Goal: Task Accomplishment & Management: Use online tool/utility

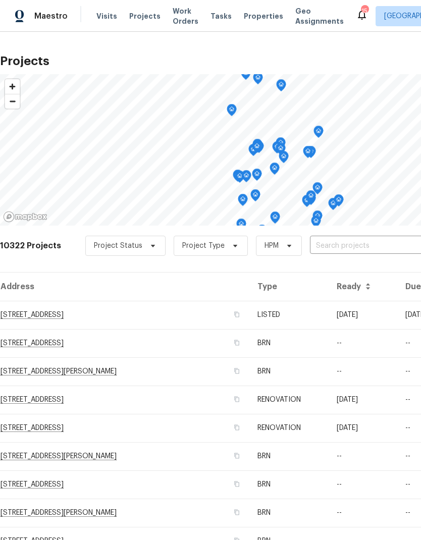
click at [339, 251] on input "text" at bounding box center [367, 246] width 115 height 16
type input "5680"
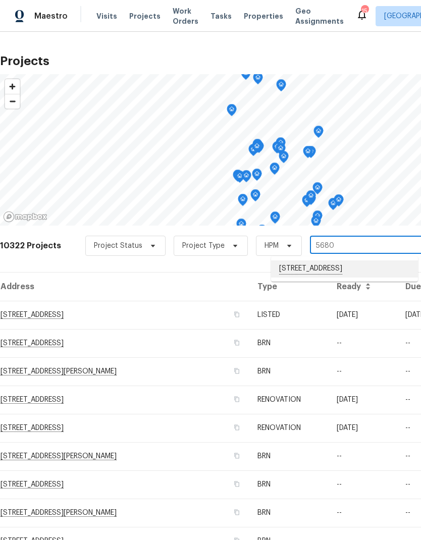
click at [333, 271] on li "[STREET_ADDRESS]" at bounding box center [344, 268] width 147 height 17
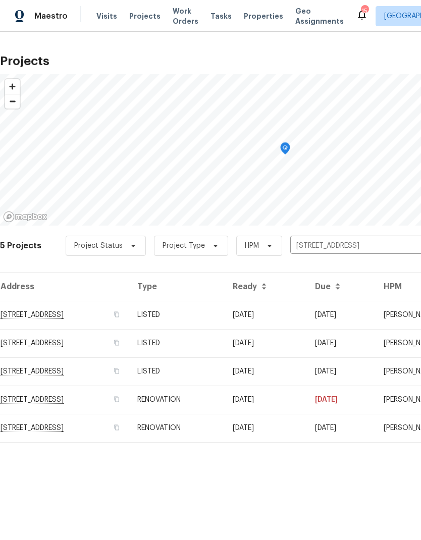
click at [224, 426] on td "RENOVATION" at bounding box center [176, 427] width 95 height 28
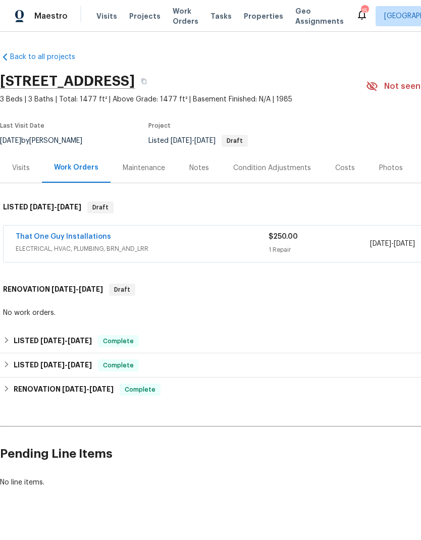
click at [89, 233] on link "That One Guy Installations" at bounding box center [63, 236] width 95 height 7
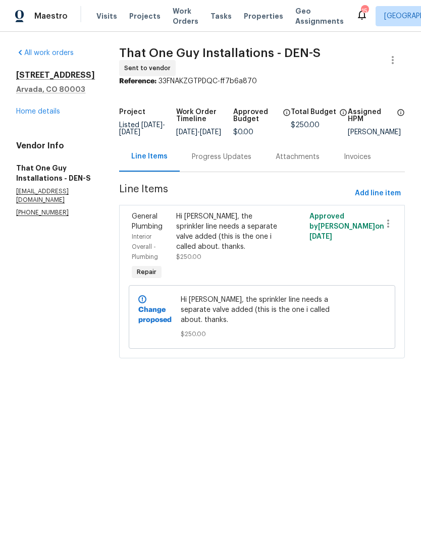
click at [229, 236] on div "Hi [PERSON_NAME], the sprinkler line needs a separate valve added (this is the …" at bounding box center [228, 231] width 105 height 40
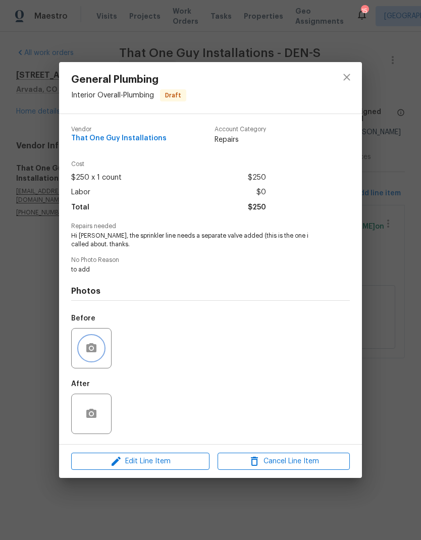
click at [96, 342] on button "button" at bounding box center [91, 348] width 24 height 24
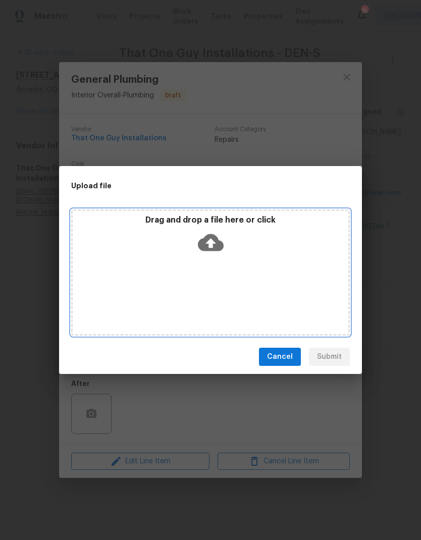
click at [275, 256] on div "Drag and drop a file here or click" at bounding box center [210, 236] width 275 height 43
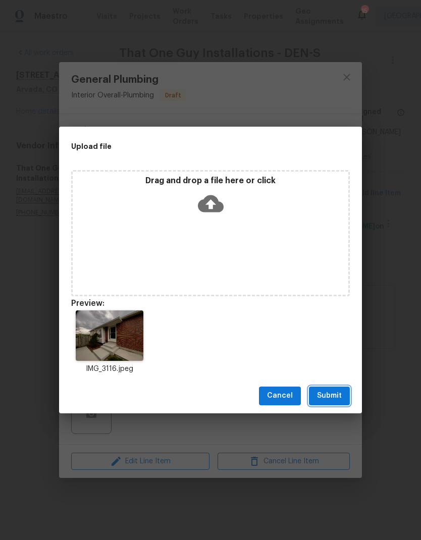
click at [337, 395] on span "Submit" at bounding box center [329, 395] width 25 height 13
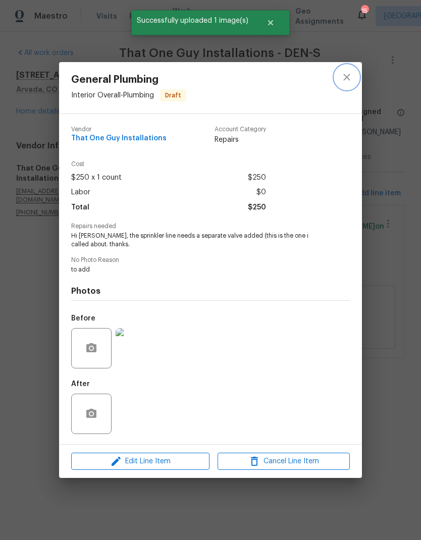
click at [346, 76] on icon "close" at bounding box center [346, 77] width 7 height 7
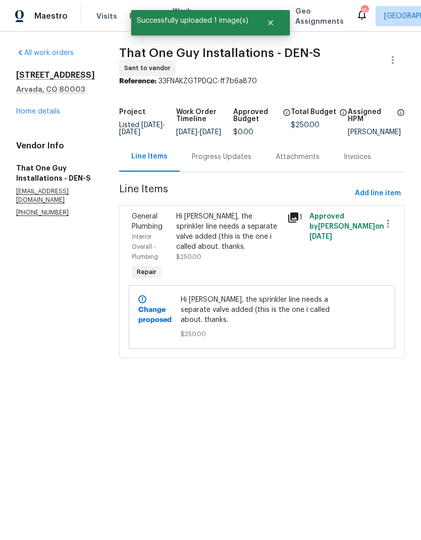
click at [45, 112] on link "Home details" at bounding box center [38, 111] width 44 height 7
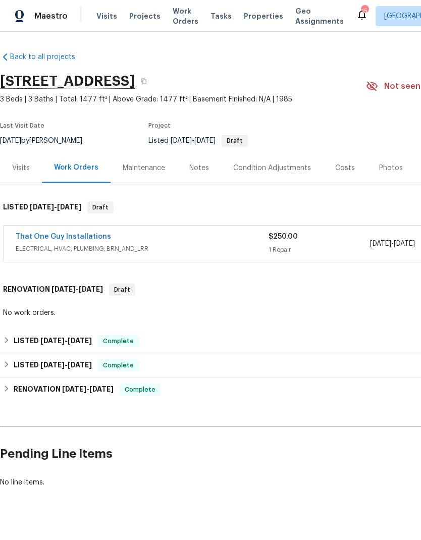
click at [101, 15] on span "Visits" at bounding box center [106, 16] width 21 height 10
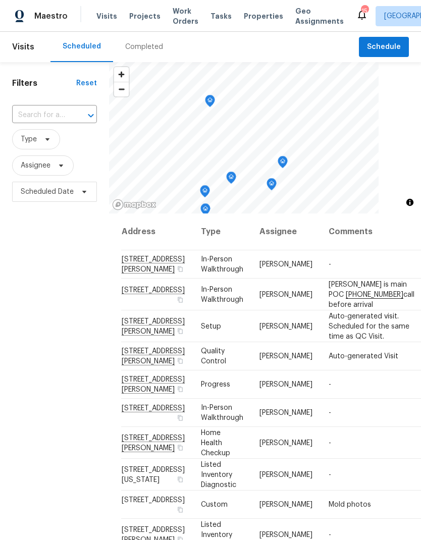
click at [253, 19] on span "Properties" at bounding box center [263, 16] width 39 height 10
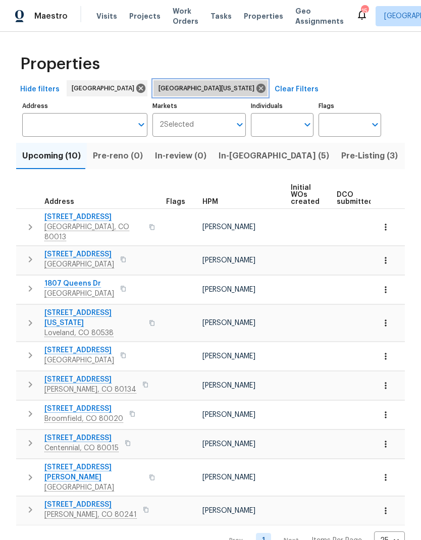
click at [256, 90] on icon at bounding box center [260, 88] width 9 height 9
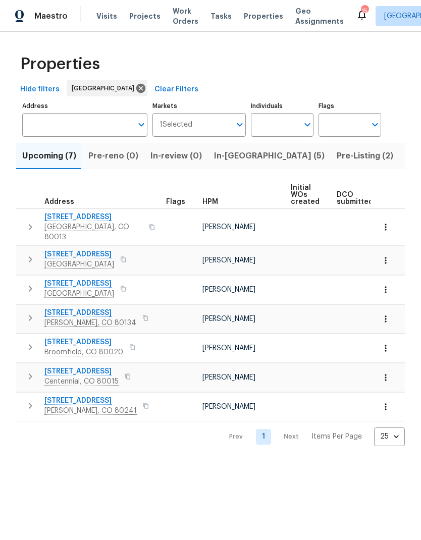
click at [216, 202] on span "HPM" at bounding box center [210, 201] width 16 height 7
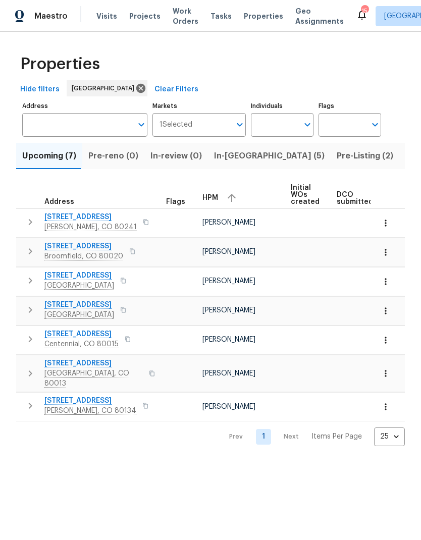
click at [82, 361] on span "[STREET_ADDRESS]" at bounding box center [93, 363] width 98 height 10
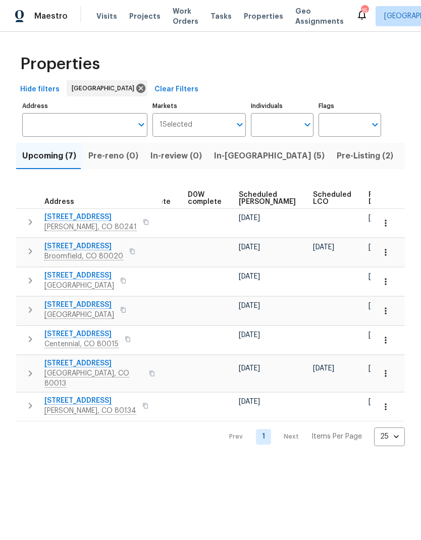
scroll to position [0, 253]
click at [385, 370] on icon "button" at bounding box center [385, 373] width 2 height 7
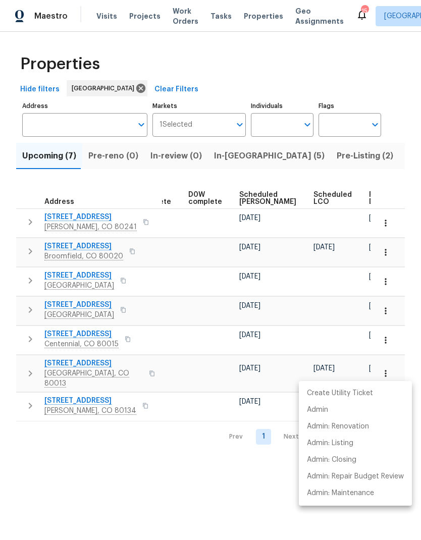
click at [222, 473] on div at bounding box center [210, 270] width 421 height 540
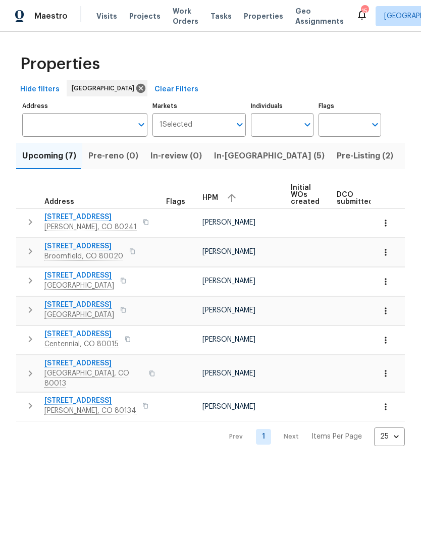
scroll to position [0, 0]
click at [102, 15] on span "Visits" at bounding box center [106, 16] width 21 height 10
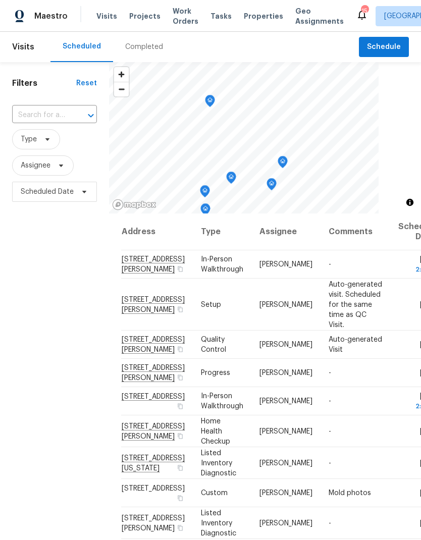
click at [44, 116] on input "text" at bounding box center [40, 115] width 56 height 16
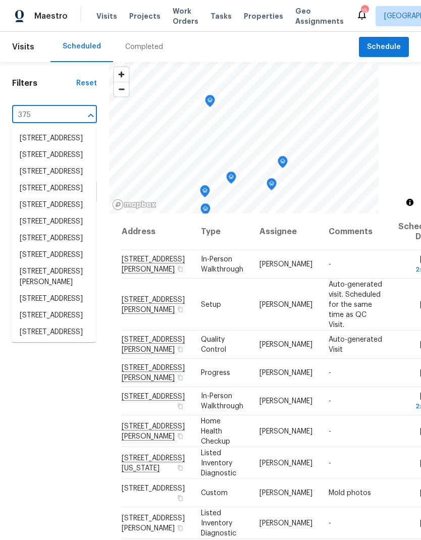
type input "3750"
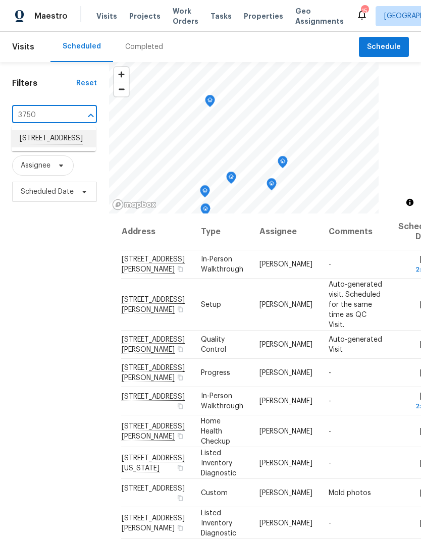
click at [42, 143] on li "[STREET_ADDRESS]" at bounding box center [54, 138] width 84 height 17
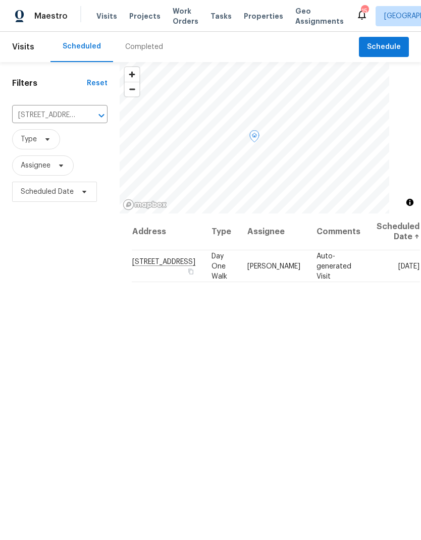
click at [0, 0] on icon at bounding box center [0, 0] width 0 height 0
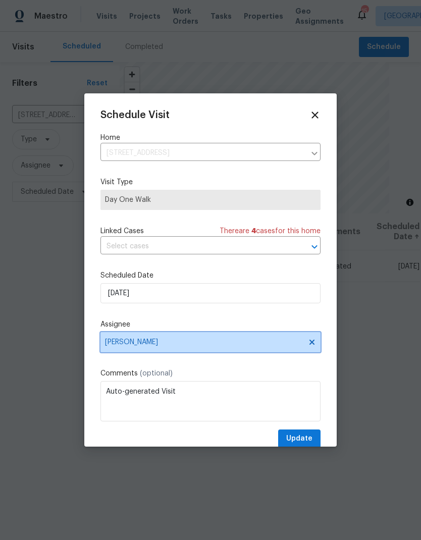
click at [175, 342] on span "[PERSON_NAME]" at bounding box center [204, 342] width 198 height 8
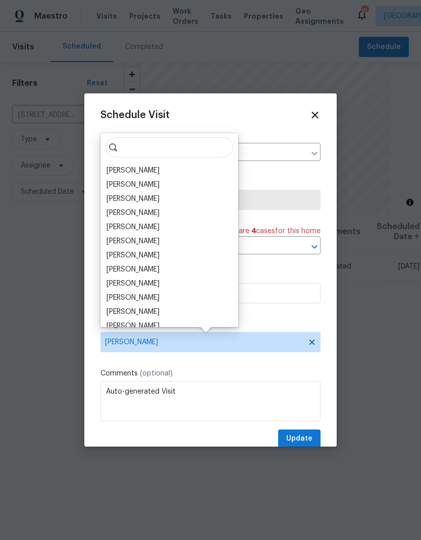
click at [155, 197] on div "[PERSON_NAME]" at bounding box center [132, 199] width 53 height 10
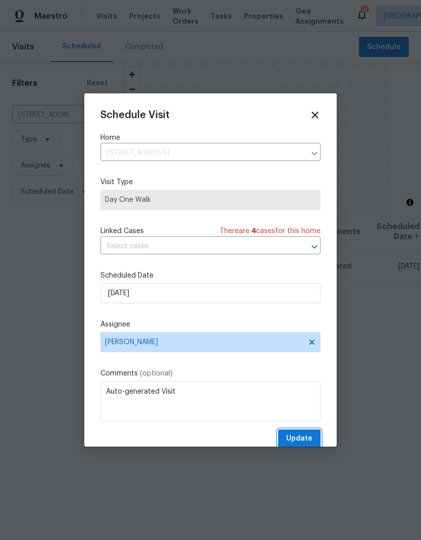
click at [304, 438] on span "Update" at bounding box center [299, 438] width 26 height 13
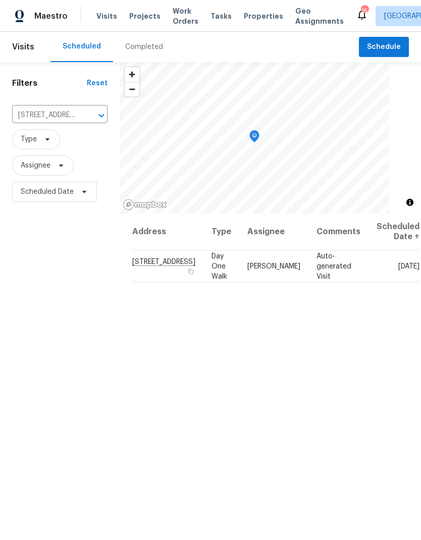
click at [257, 17] on span "Properties" at bounding box center [263, 16] width 39 height 10
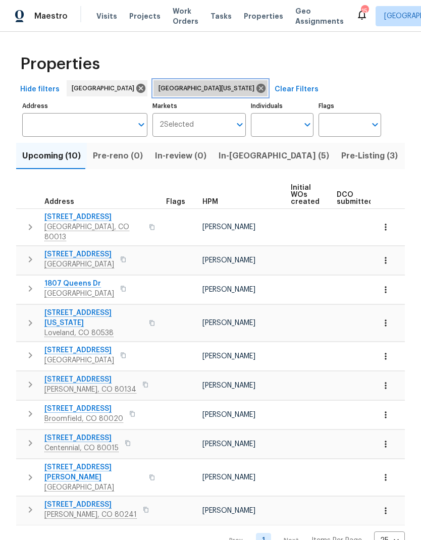
click at [256, 91] on icon at bounding box center [260, 88] width 9 height 9
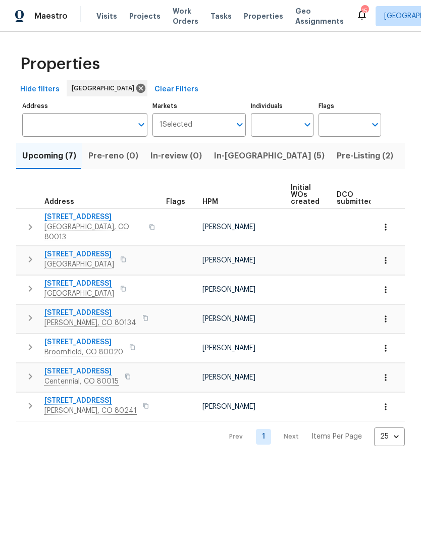
click at [217, 203] on div "HPM" at bounding box center [242, 201] width 80 height 7
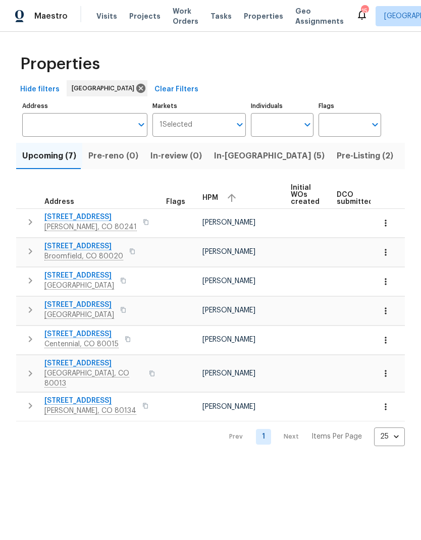
click at [89, 305] on span "[STREET_ADDRESS]" at bounding box center [79, 305] width 70 height 10
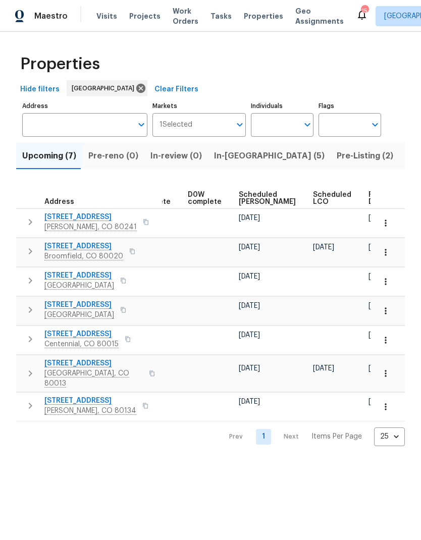
scroll to position [0, 253]
click at [388, 308] on icon "button" at bounding box center [385, 311] width 10 height 10
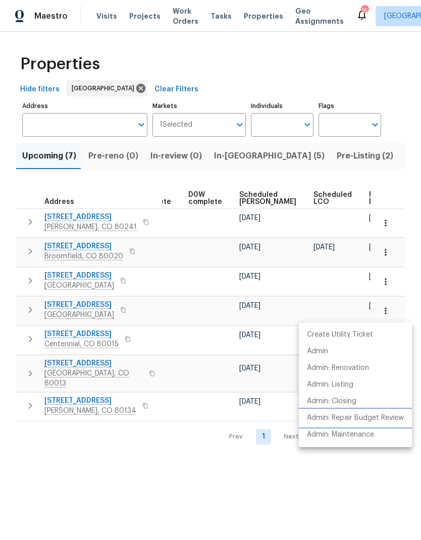
click at [349, 417] on p "Admin: Repair Budget Review" at bounding box center [355, 417] width 97 height 11
click at [98, 16] on div at bounding box center [210, 270] width 421 height 540
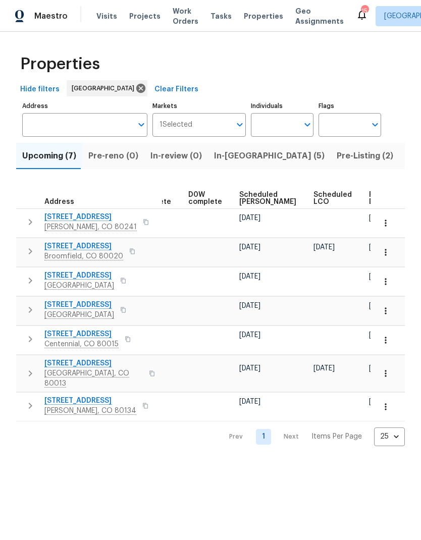
click at [102, 18] on span "Visits" at bounding box center [106, 16] width 21 height 10
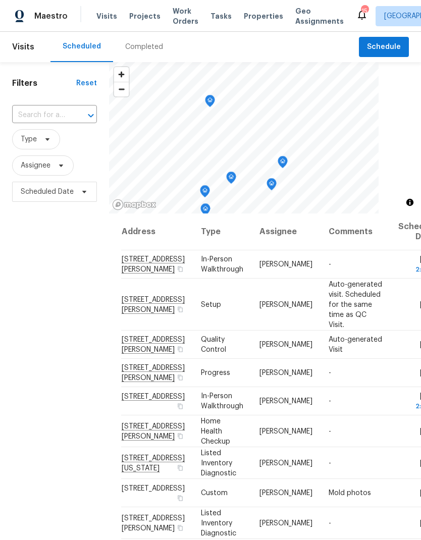
click at [40, 117] on input "text" at bounding box center [40, 115] width 56 height 16
type input "3964"
click at [41, 146] on li "[STREET_ADDRESS]" at bounding box center [54, 138] width 84 height 17
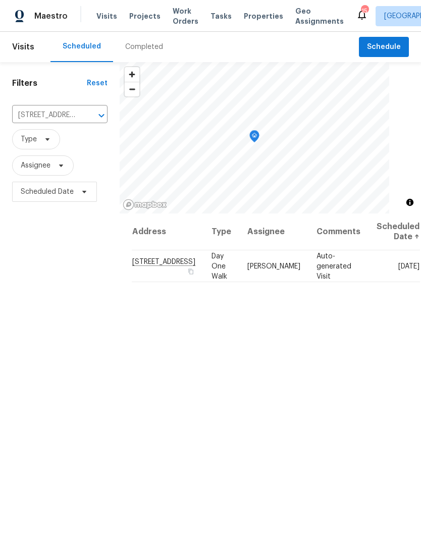
click at [262, 16] on span "Properties" at bounding box center [263, 16] width 39 height 10
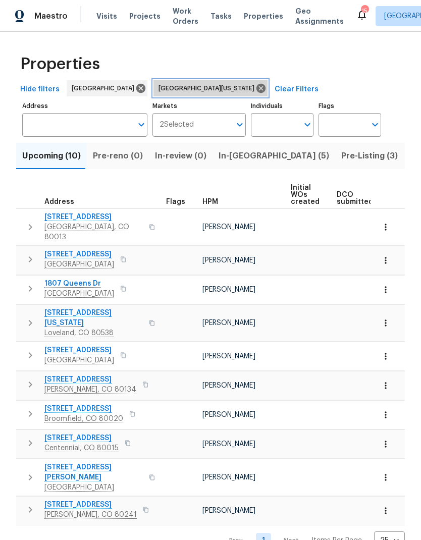
click at [255, 90] on icon at bounding box center [260, 88] width 11 height 11
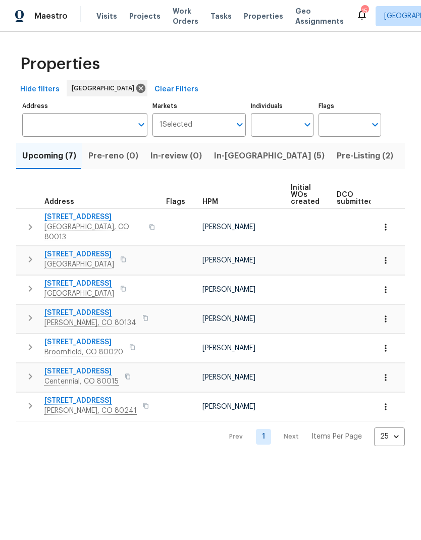
click at [214, 202] on span "HPM" at bounding box center [210, 201] width 16 height 7
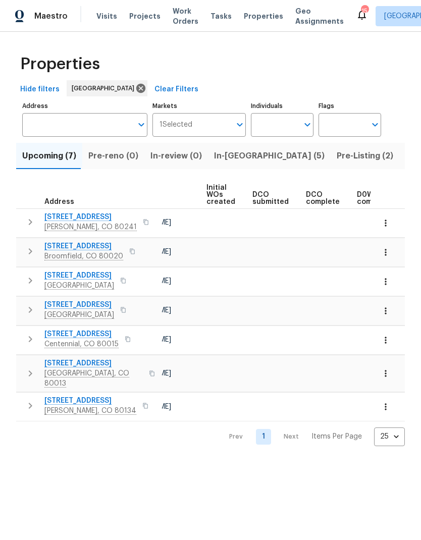
scroll to position [0, 88]
click at [206, 366] on td at bounding box center [221, 372] width 46 height 37
click at [386, 311] on icon "button" at bounding box center [385, 311] width 10 height 10
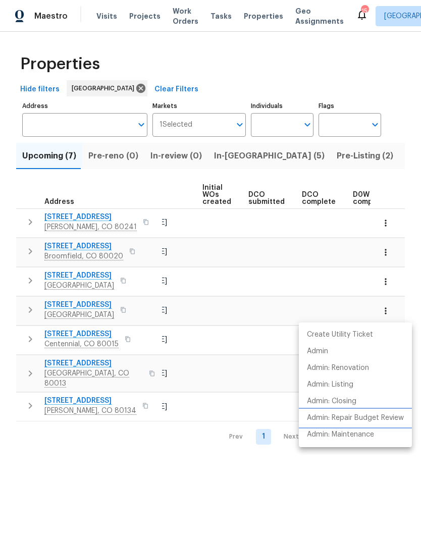
click at [364, 416] on p "Admin: Repair Budget Review" at bounding box center [355, 417] width 97 height 11
click at [103, 20] on div at bounding box center [210, 270] width 421 height 540
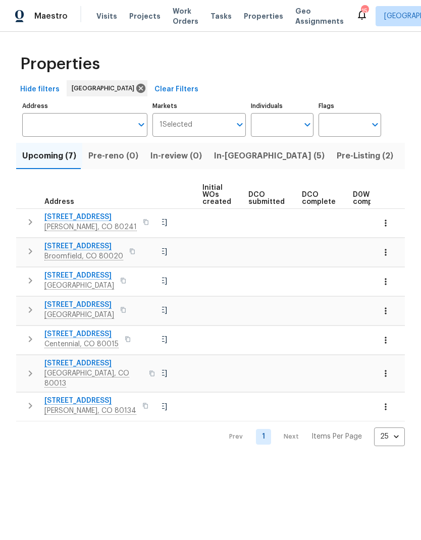
click at [98, 17] on span "Visits" at bounding box center [106, 16] width 21 height 10
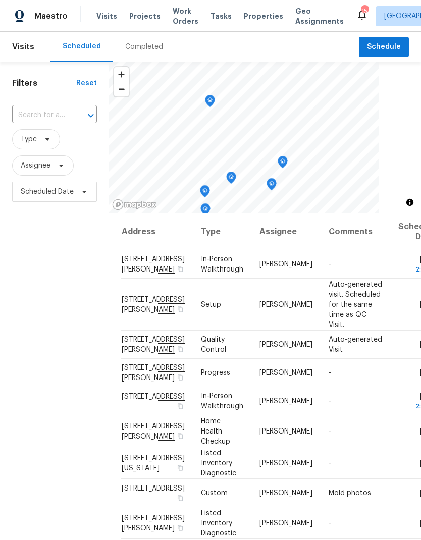
click at [137, 48] on div "Completed" at bounding box center [144, 47] width 38 height 10
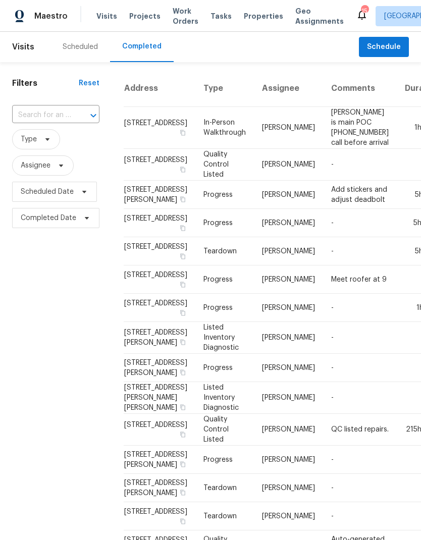
click at [43, 117] on input "text" at bounding box center [41, 115] width 59 height 16
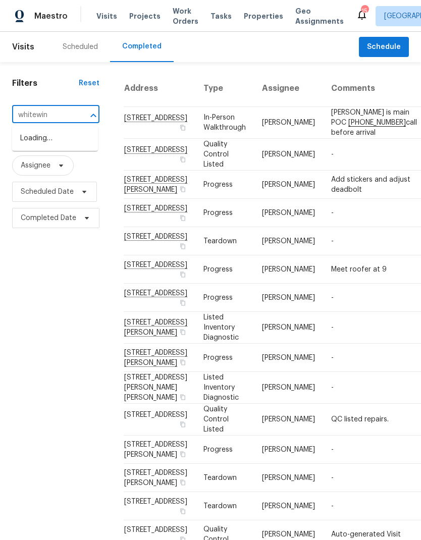
type input "whitewing"
click at [47, 164] on li "[STREET_ADDRESS]" at bounding box center [55, 155] width 86 height 17
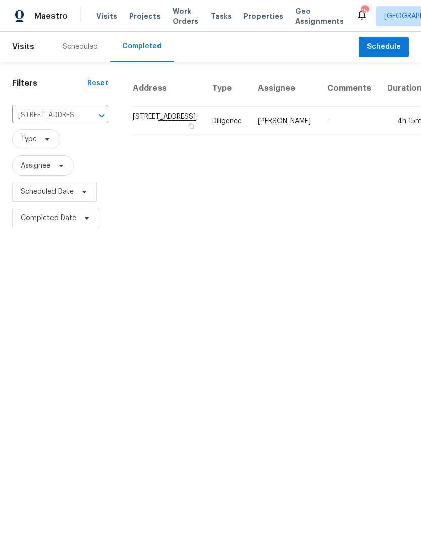
click at [244, 20] on span "Properties" at bounding box center [263, 16] width 39 height 10
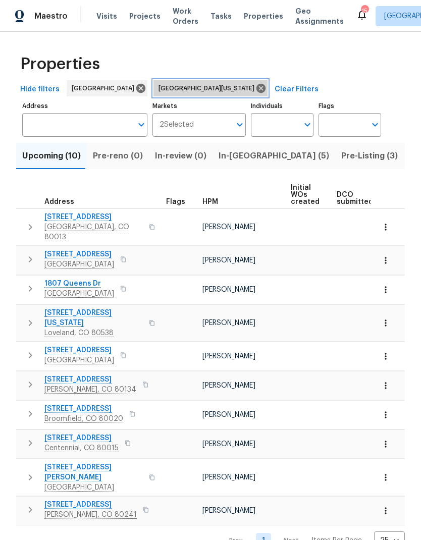
click at [256, 88] on icon at bounding box center [260, 88] width 9 height 9
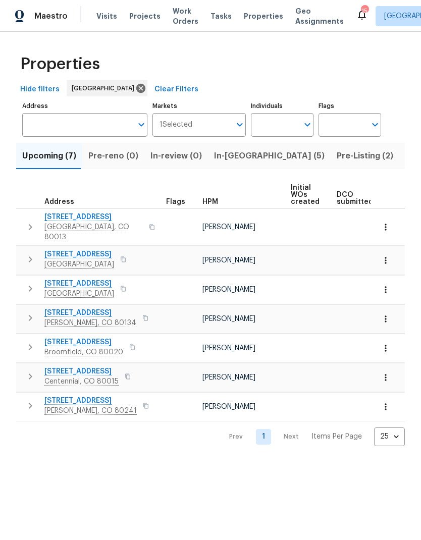
click at [213, 205] on span "HPM" at bounding box center [210, 201] width 16 height 7
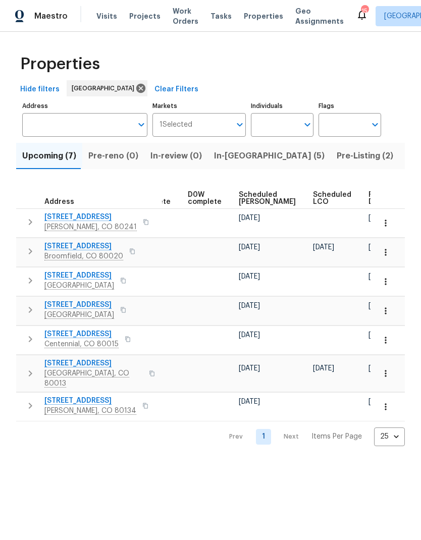
scroll to position [0, 253]
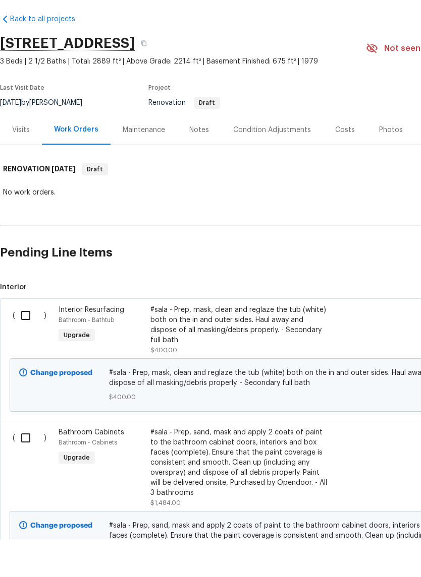
click at [201, 163] on div "Notes" at bounding box center [199, 168] width 20 height 10
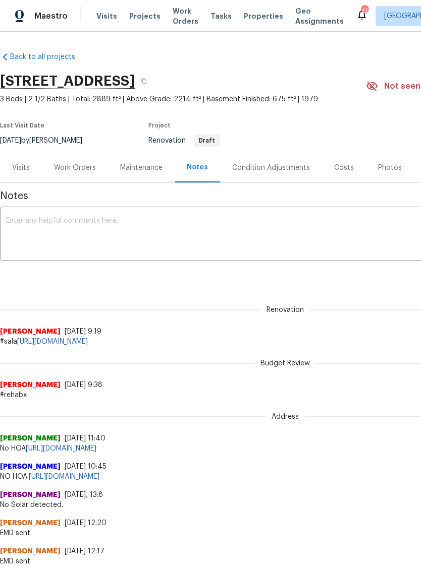
click at [73, 167] on div "Work Orders" at bounding box center [75, 168] width 42 height 10
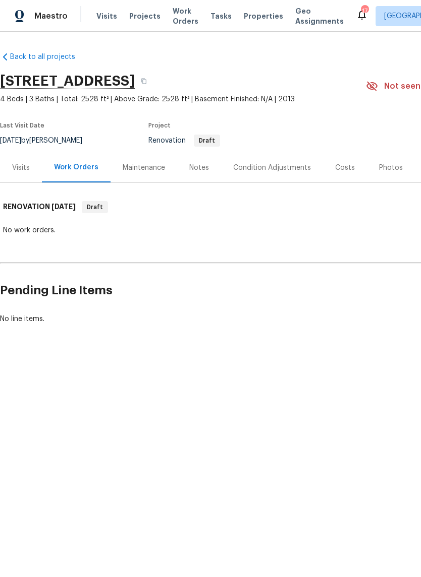
click at [263, 164] on div "Condition Adjustments" at bounding box center [272, 168] width 78 height 10
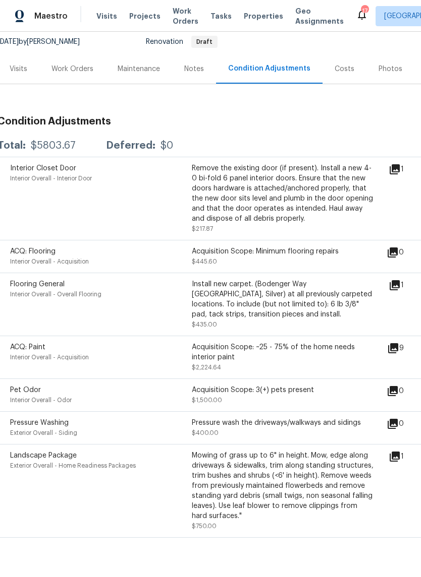
click at [196, 69] on div "Notes" at bounding box center [194, 69] width 20 height 10
